Goal: Task Accomplishment & Management: Use online tool/utility

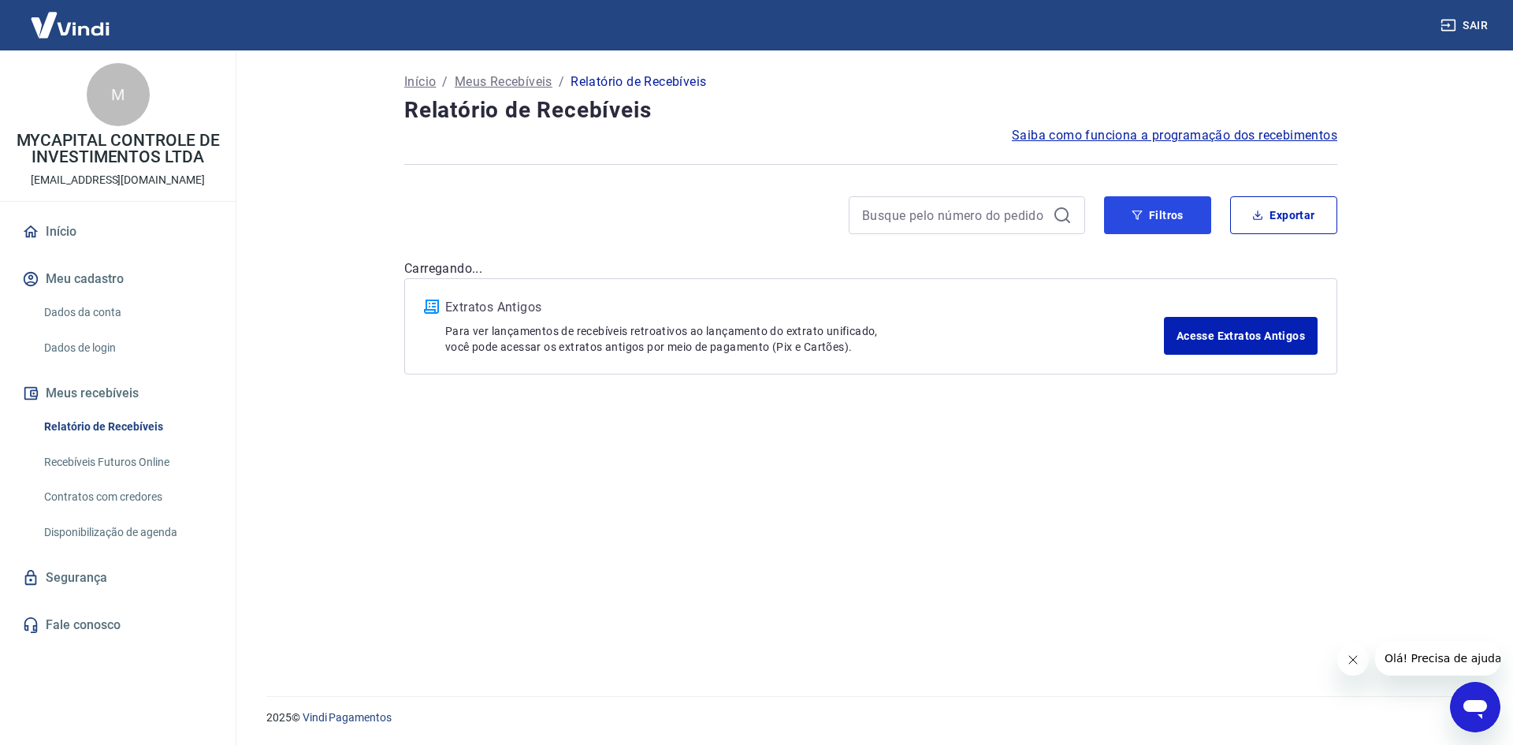
drag, startPoint x: 1177, startPoint y: 218, endPoint x: 1132, endPoint y: 240, distance: 50.8
click at [1177, 218] on button "Filtros" at bounding box center [1157, 215] width 107 height 38
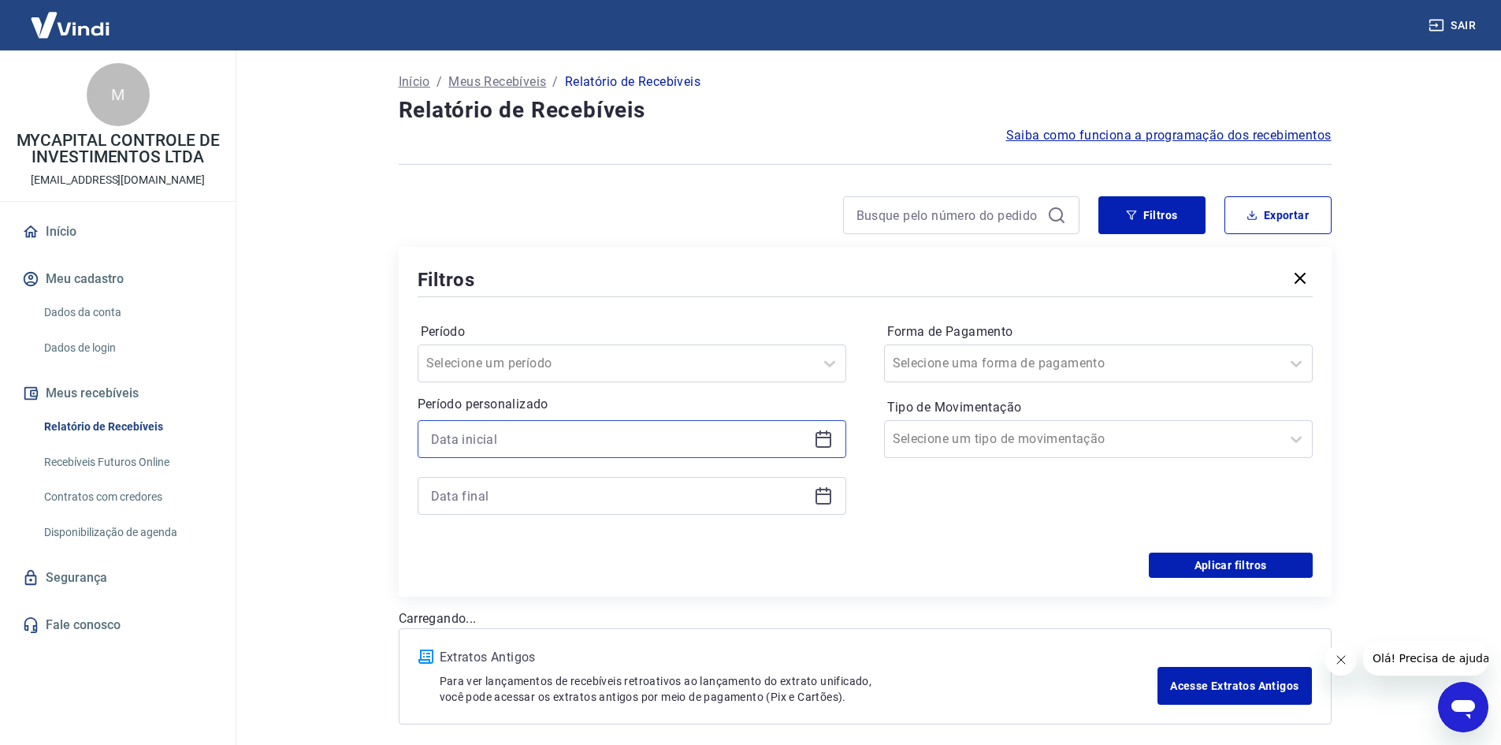
click at [615, 440] on input at bounding box center [619, 439] width 377 height 24
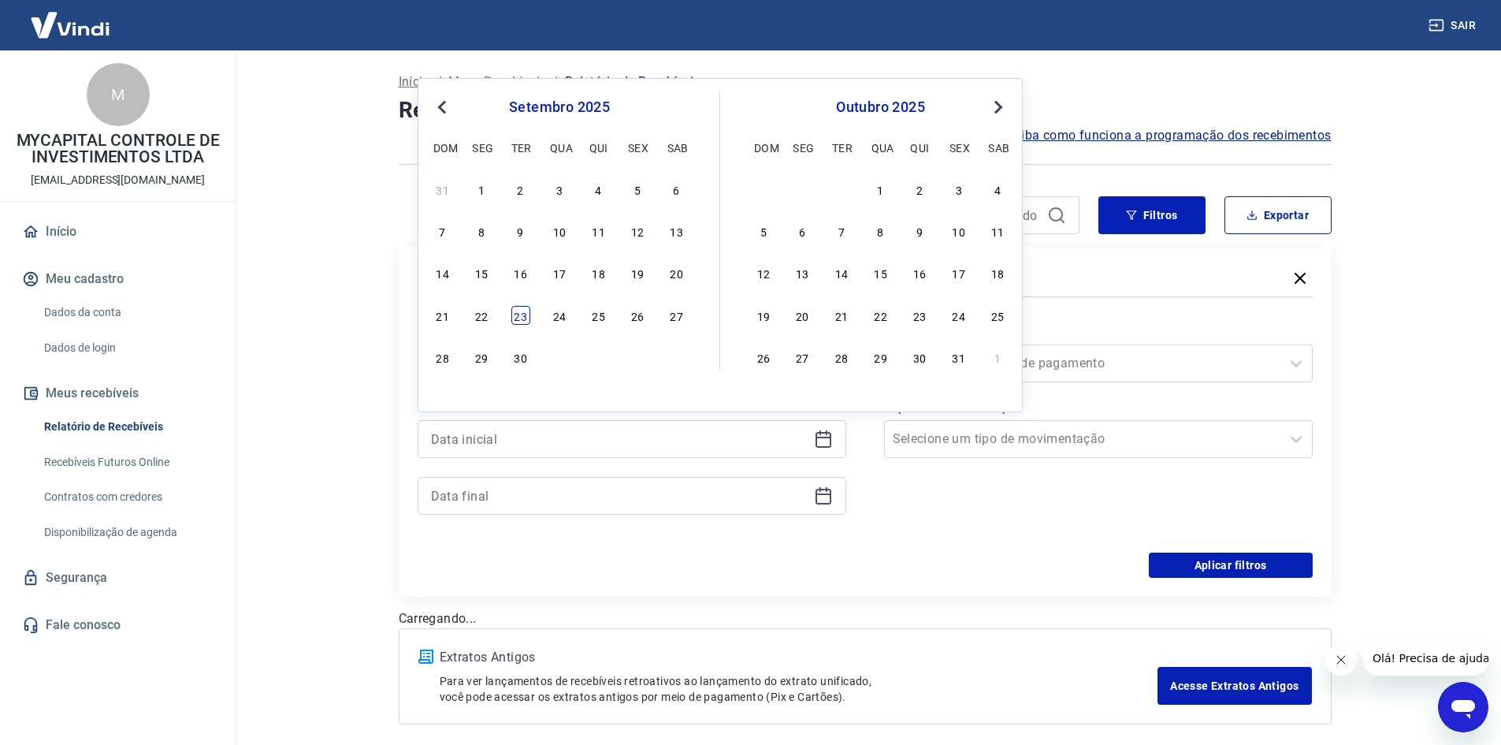
click at [523, 315] on div "23" at bounding box center [520, 315] width 19 height 19
type input "[DATE]"
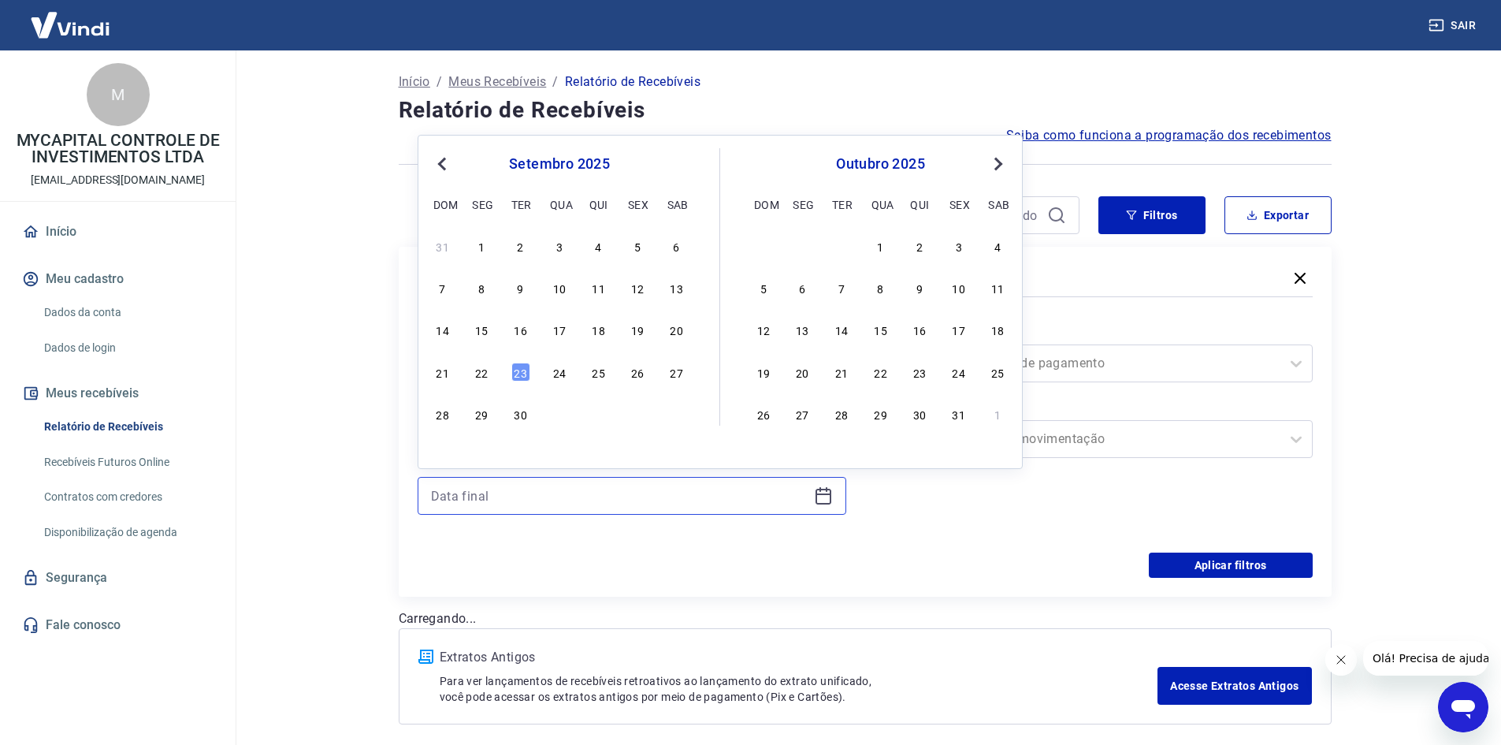
click at [545, 485] on input at bounding box center [619, 496] width 377 height 24
click at [514, 369] on div "23" at bounding box center [520, 372] width 19 height 19
type input "[DATE]"
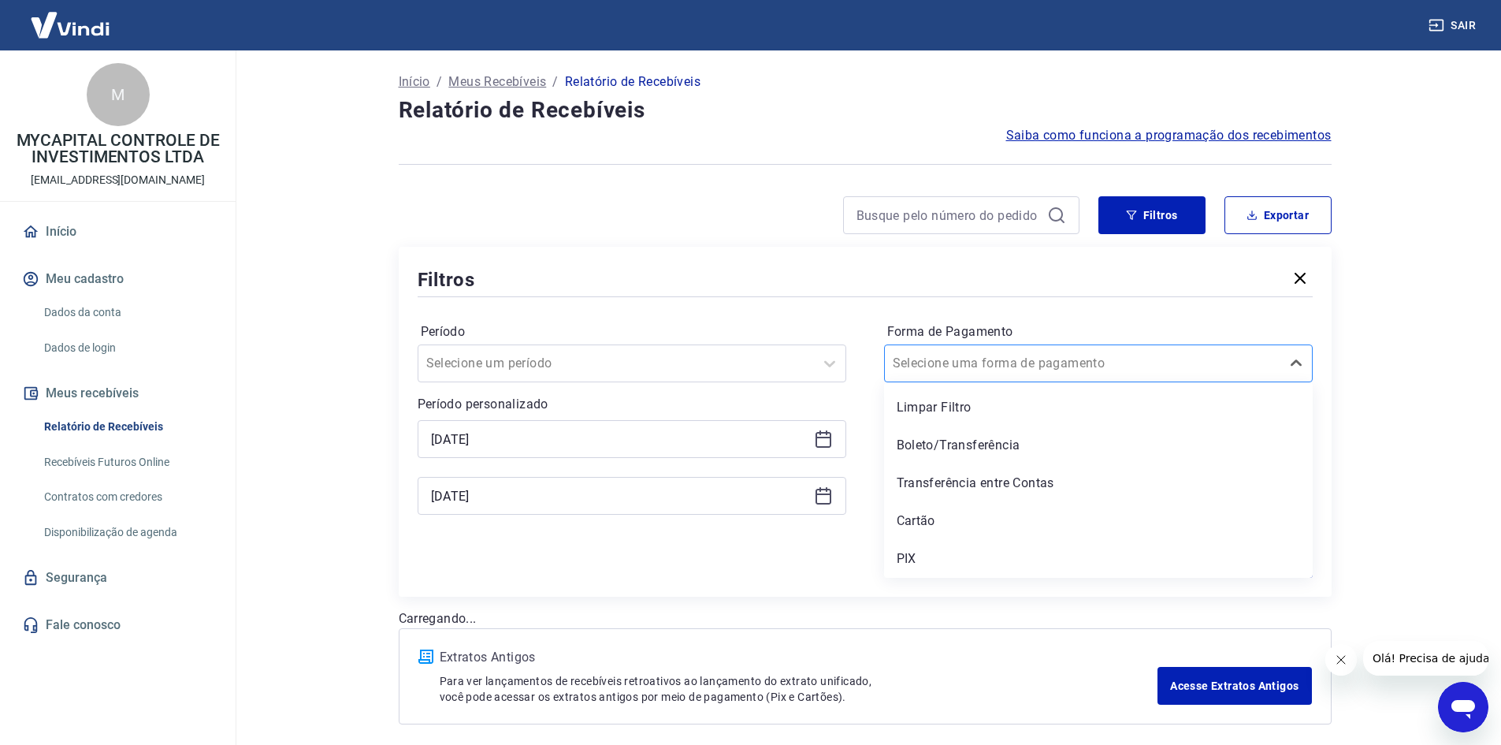
click at [1054, 356] on div at bounding box center [1083, 363] width 380 height 22
click at [917, 517] on div "Cartão" at bounding box center [1098, 521] width 429 height 32
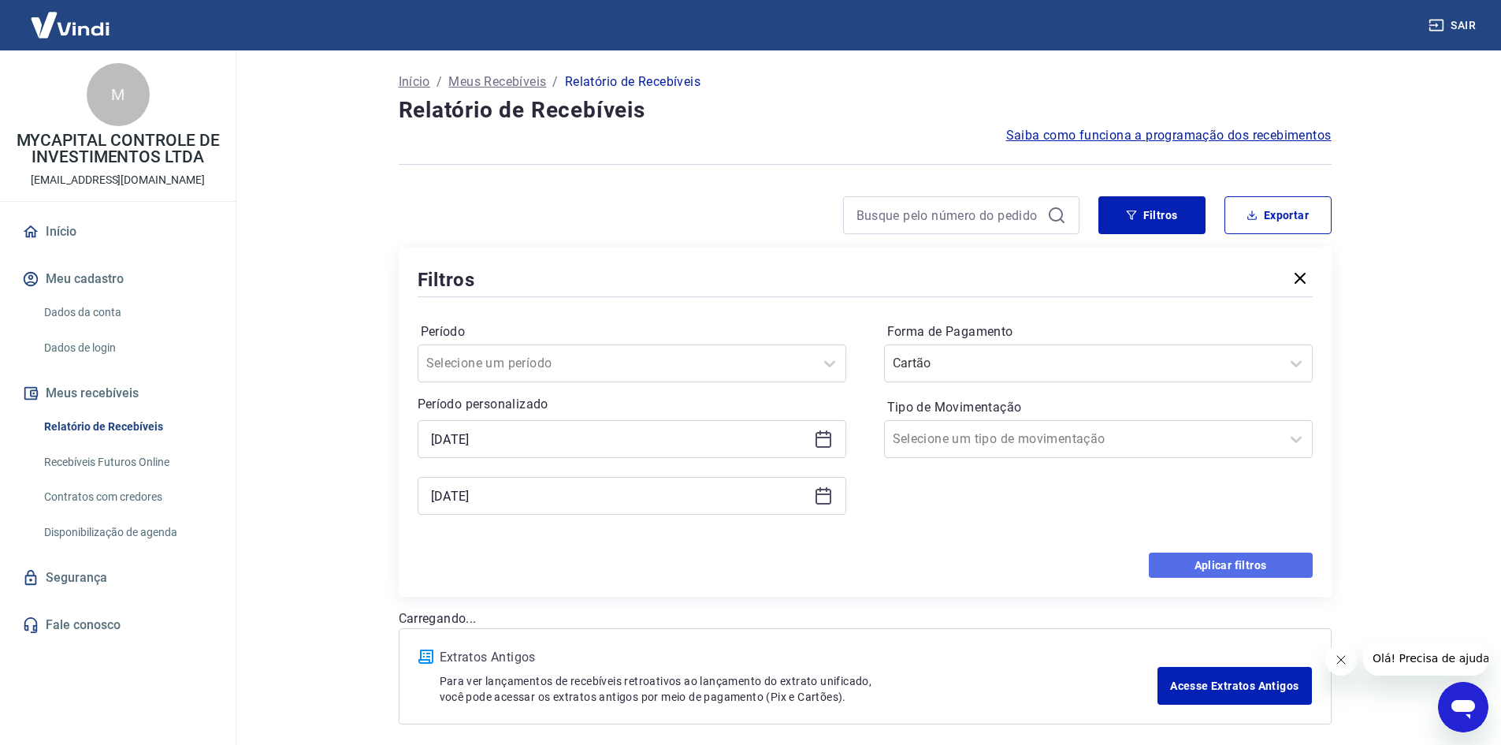
click at [1262, 558] on button "Aplicar filtros" at bounding box center [1231, 564] width 164 height 25
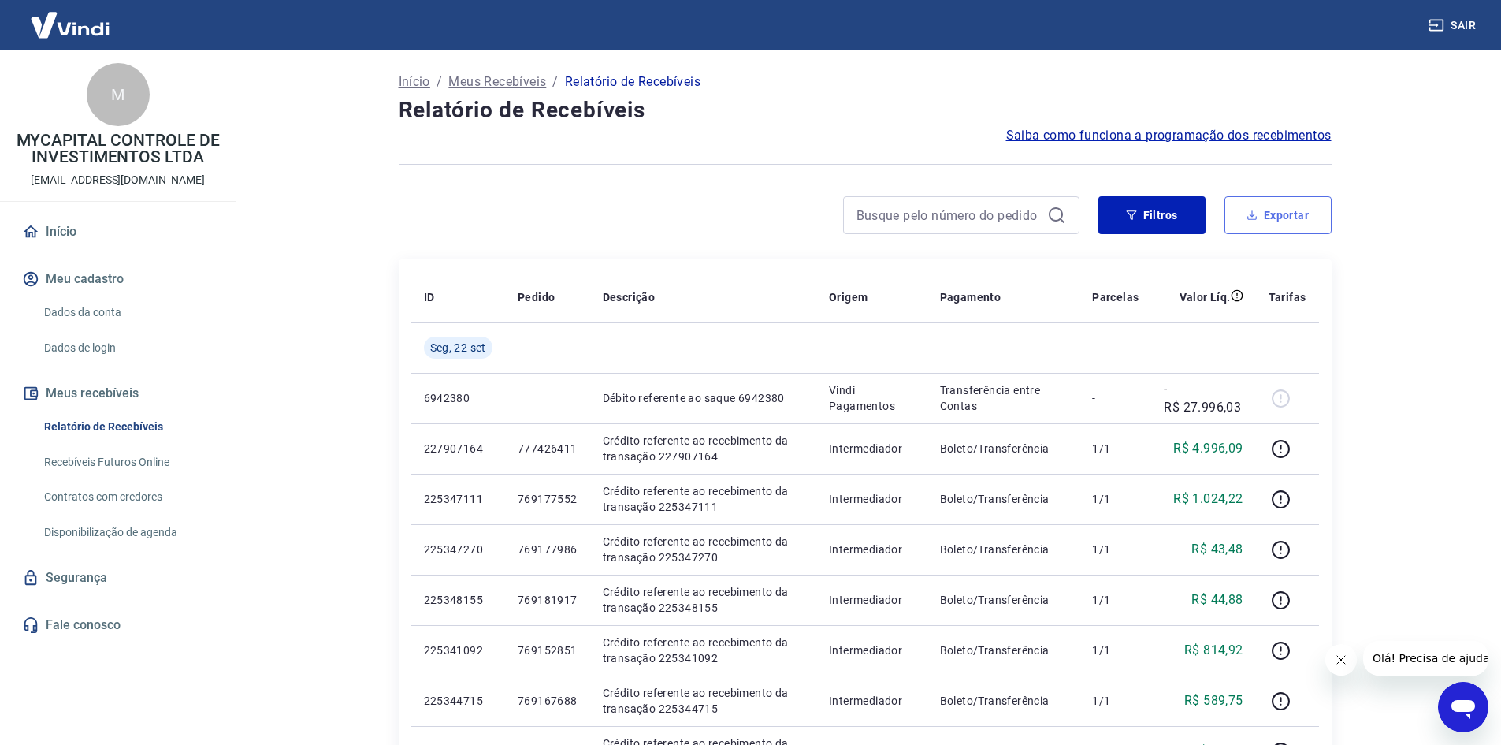
click at [1247, 214] on icon "button" at bounding box center [1252, 215] width 11 height 11
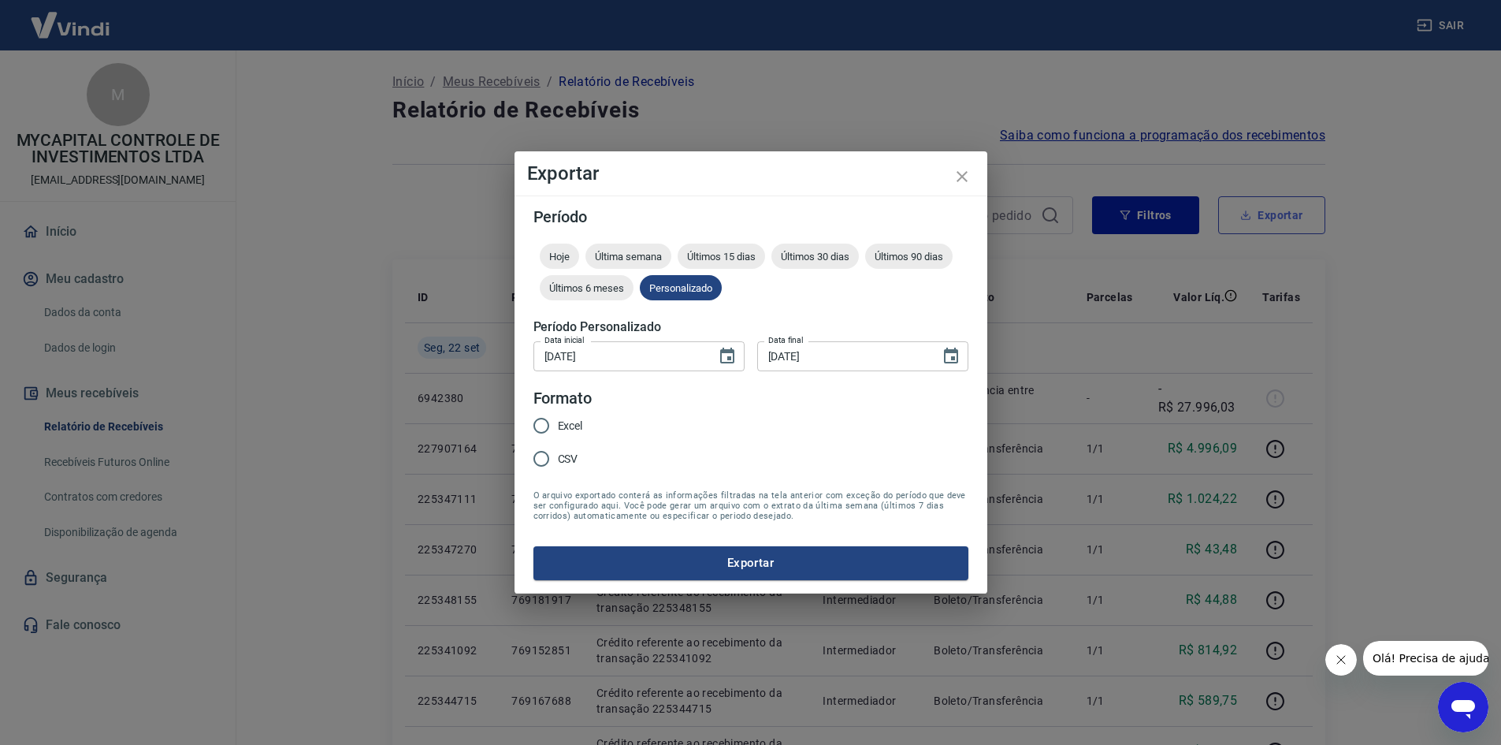
type input "[DATE]"
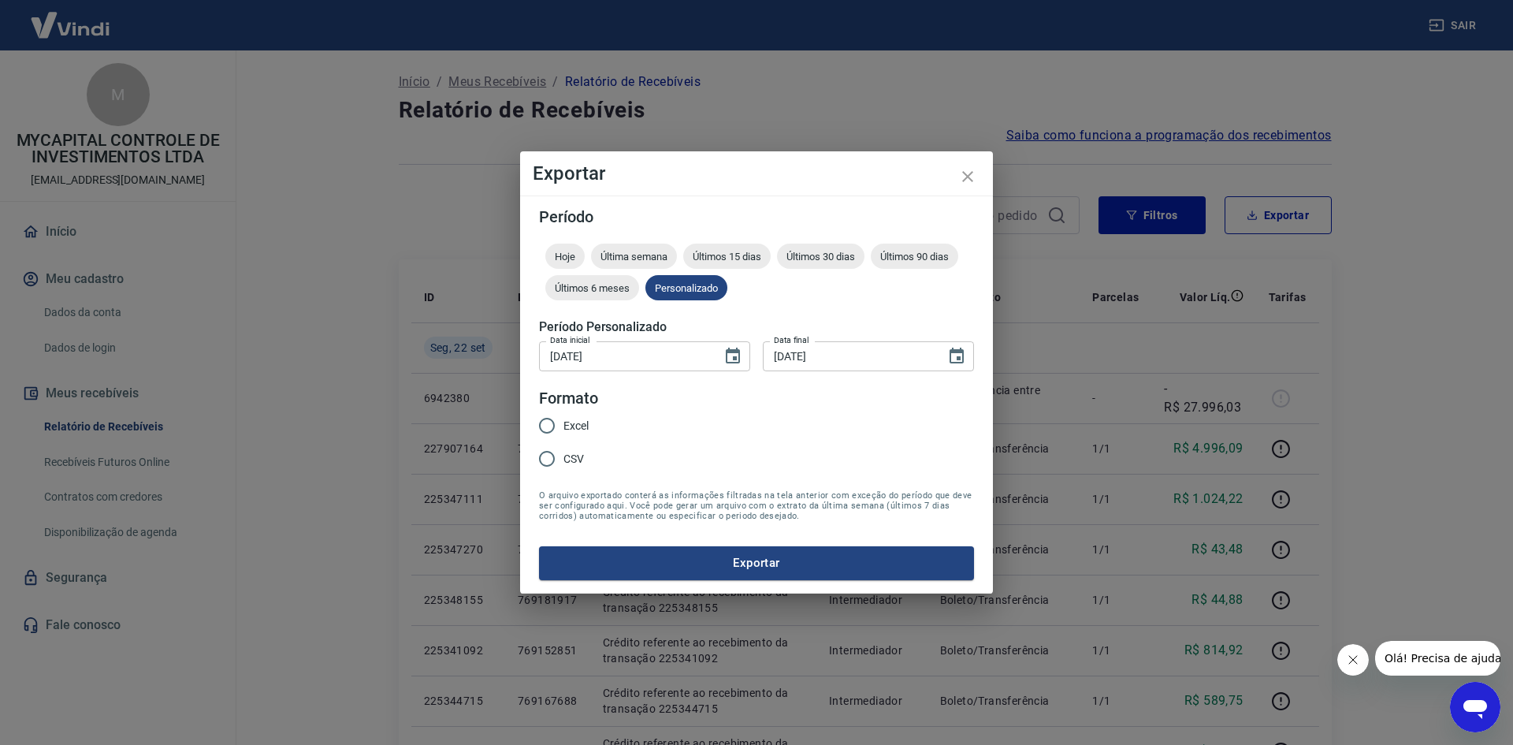
click at [580, 422] on span "Excel" at bounding box center [575, 426] width 25 height 17
click at [563, 422] on input "Excel" at bounding box center [546, 425] width 33 height 33
radio input "true"
click at [740, 560] on button "Exportar" at bounding box center [756, 562] width 435 height 33
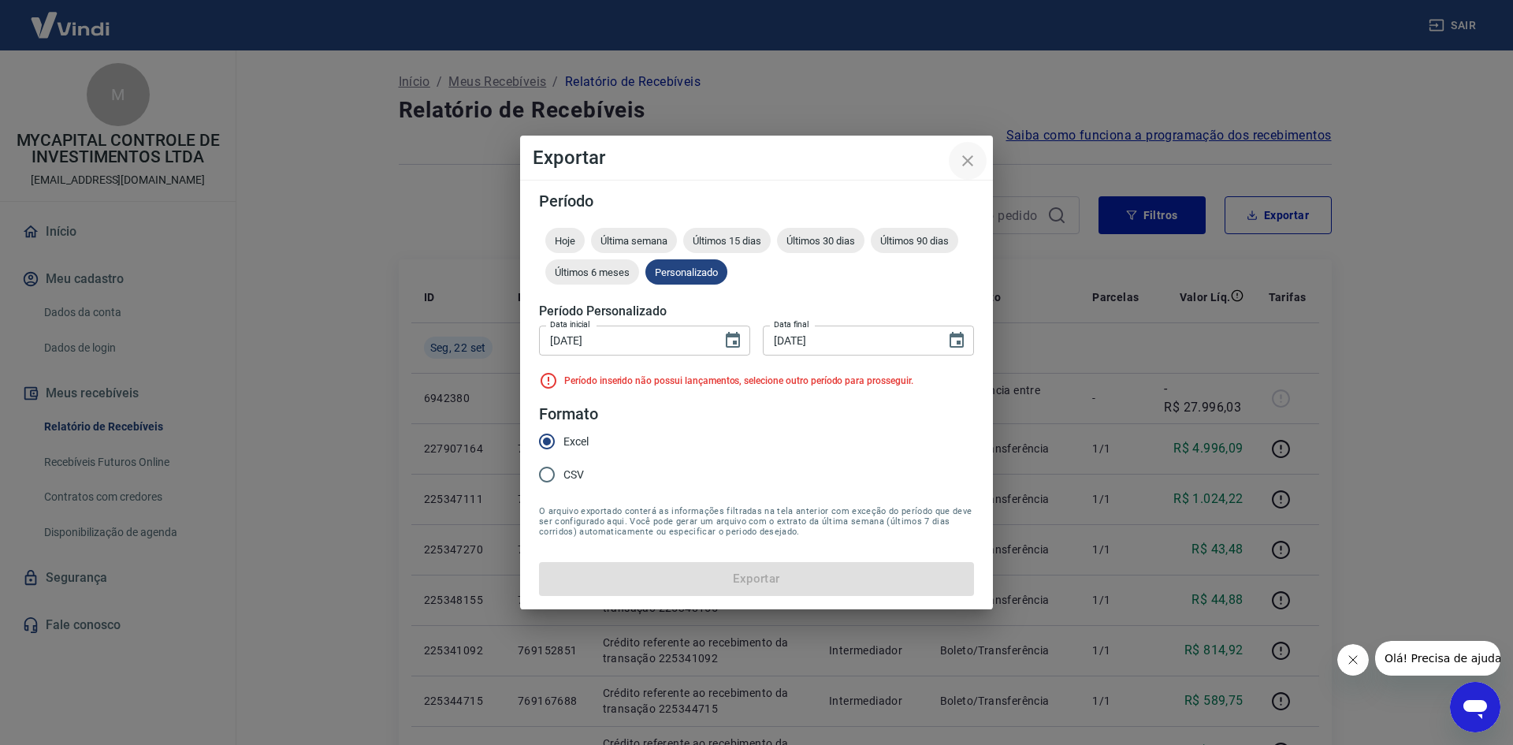
click at [969, 165] on icon "close" at bounding box center [967, 160] width 19 height 19
